Goal: Browse casually: Explore the website without a specific task or goal

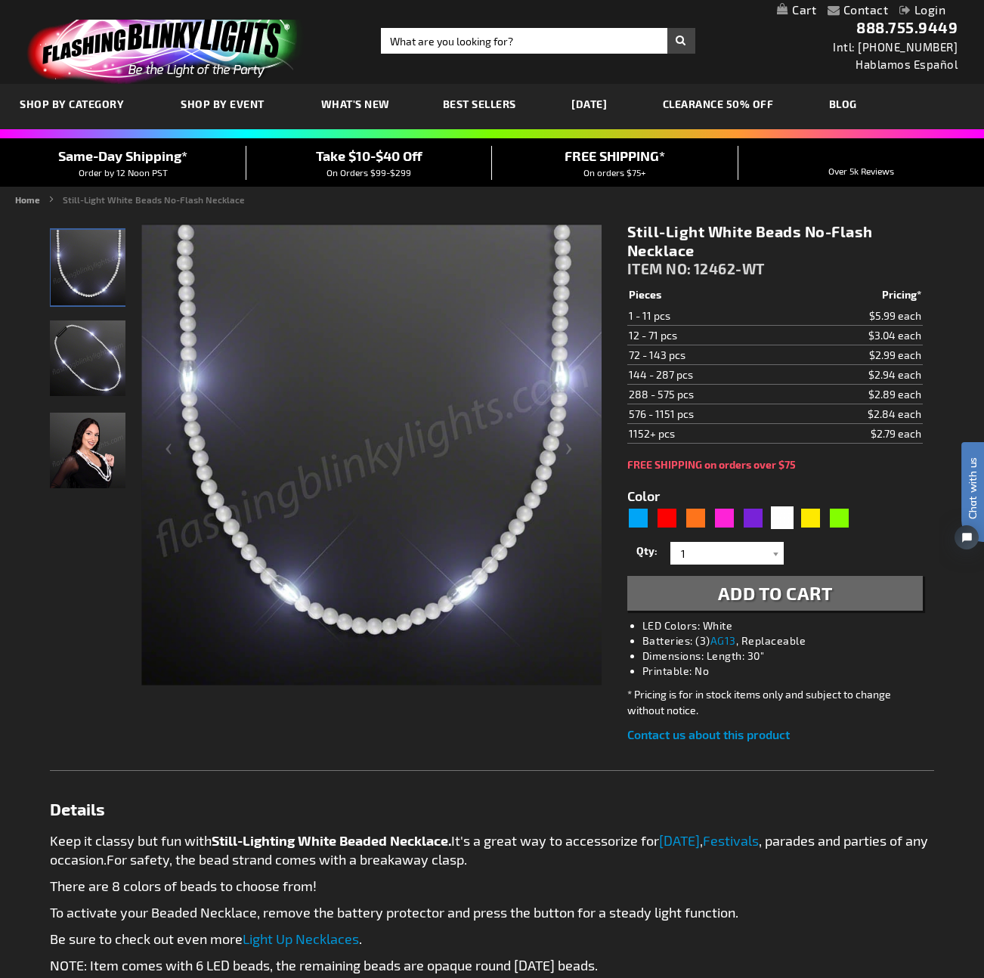
click at [88, 453] on img "Woman displaying Light Up White Beaded Necklace, No-Flash" at bounding box center [88, 451] width 76 height 76
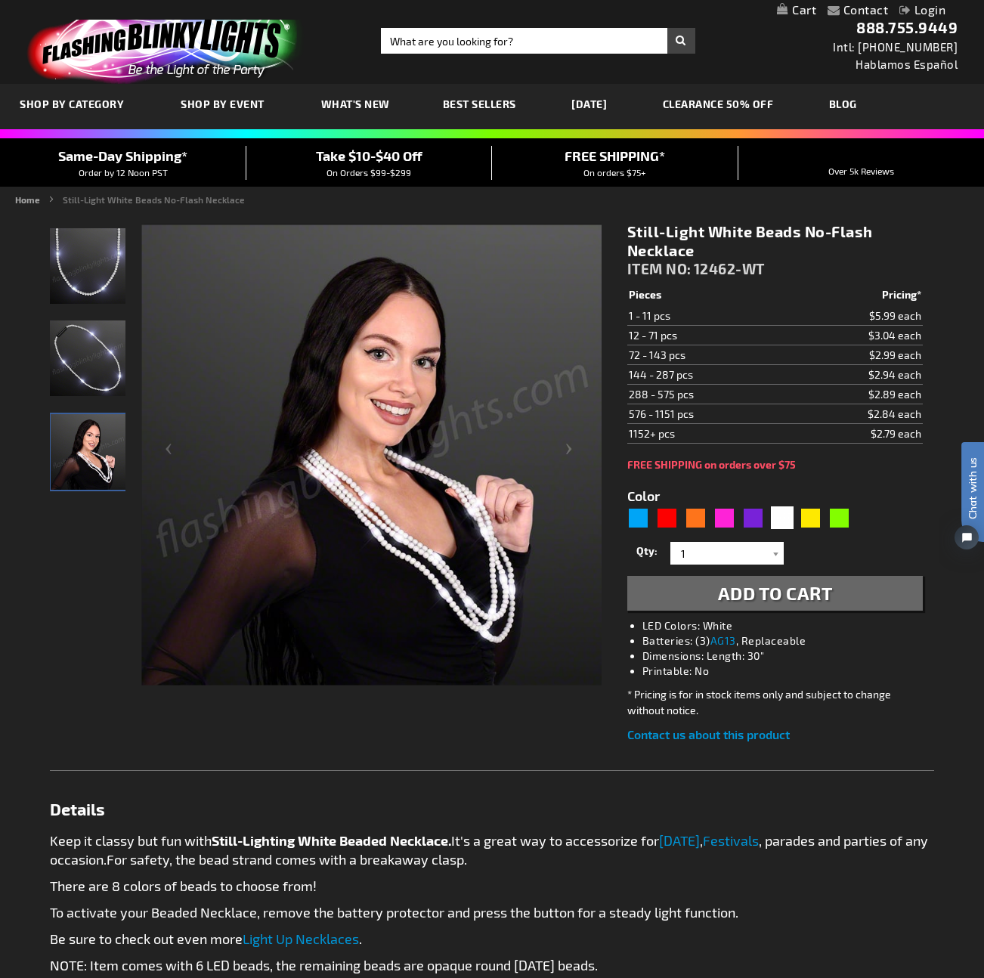
click at [84, 389] on img "Light Up White Beaded Necklace, No-Flash" at bounding box center [88, 359] width 76 height 76
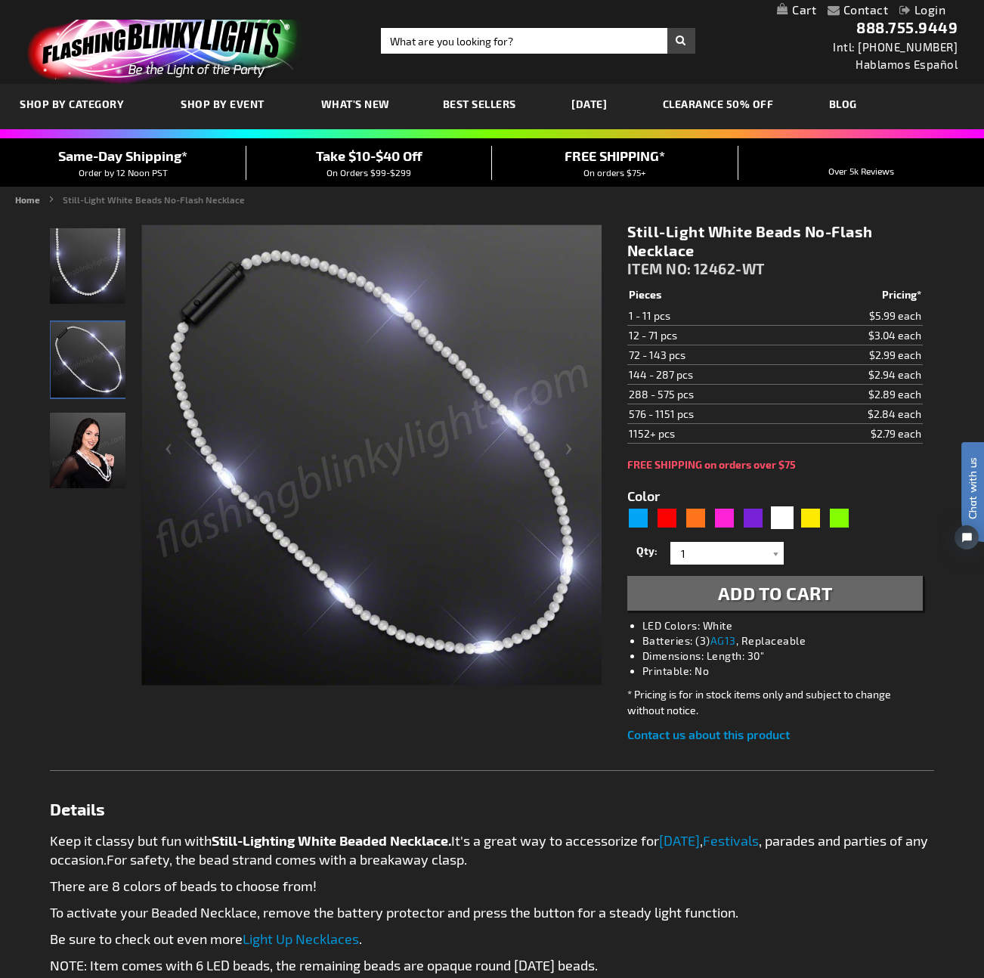
click at [95, 270] on img "Light Up White Beaded Necklace, No-Flash" at bounding box center [88, 266] width 76 height 76
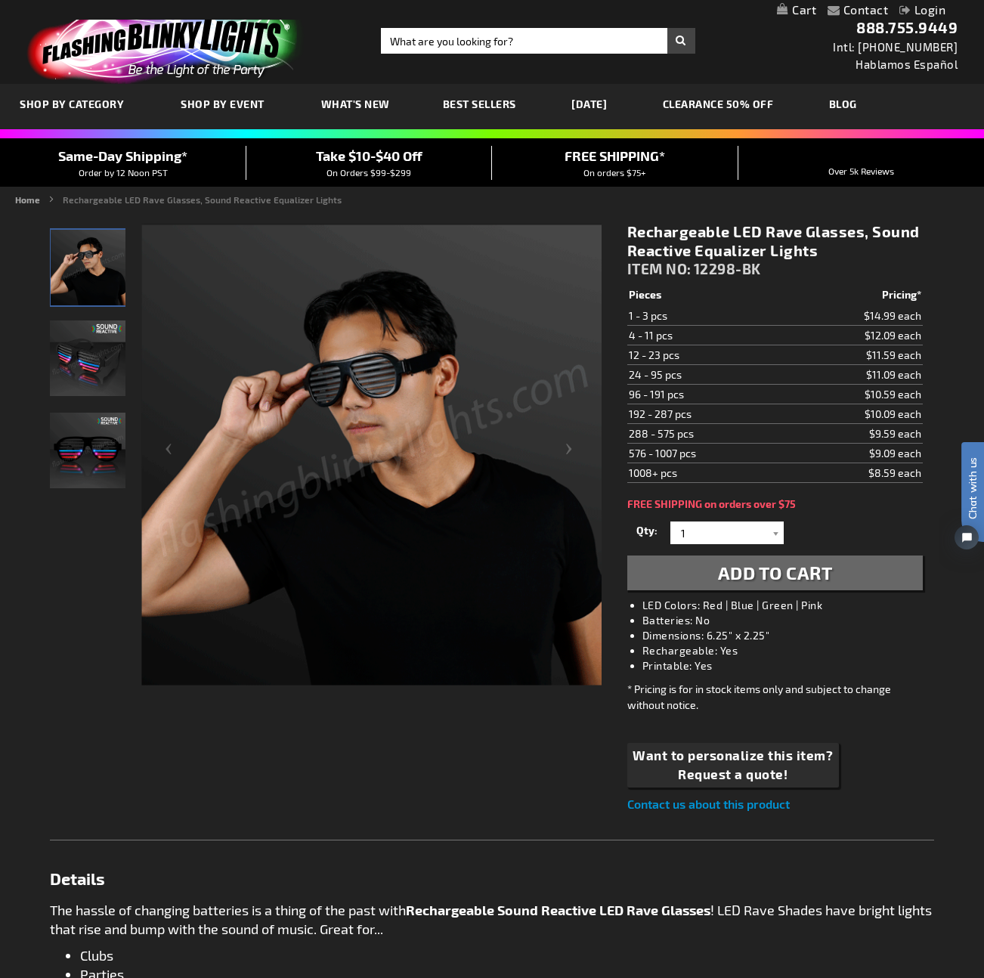
click at [100, 358] on img "Rechargeable LED rave glasses" at bounding box center [88, 359] width 76 height 76
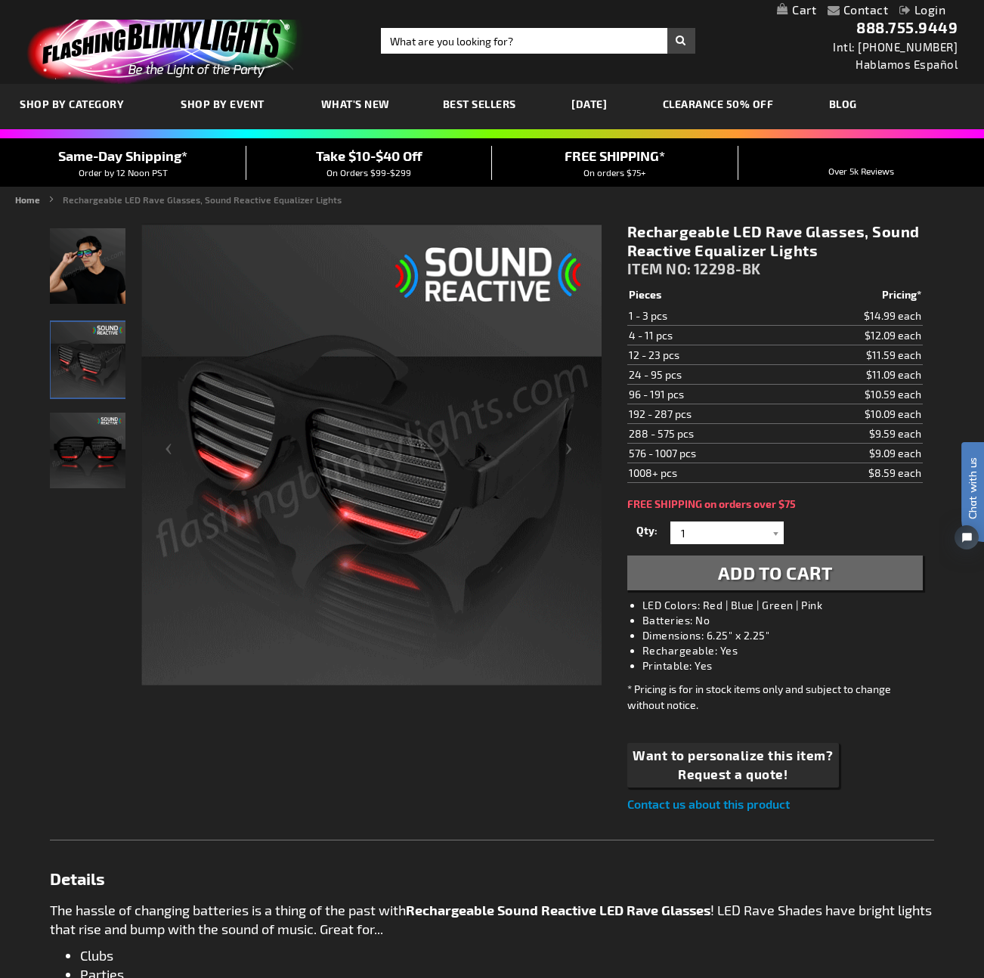
click at [93, 445] on img "Rechargeable LED rave glasses" at bounding box center [88, 451] width 76 height 76
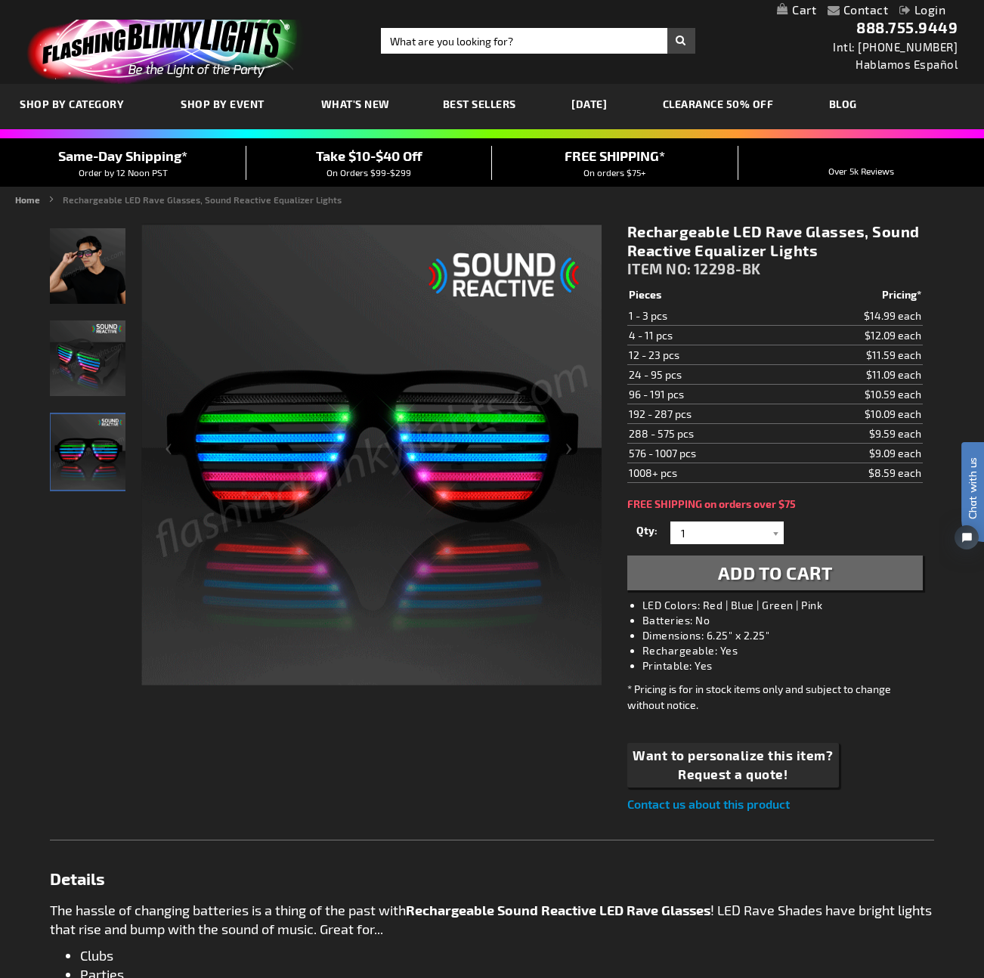
click at [91, 280] on img "Model displaying rechargeable LED rave glasses" at bounding box center [88, 266] width 76 height 76
